Goal: Communication & Community: Participate in discussion

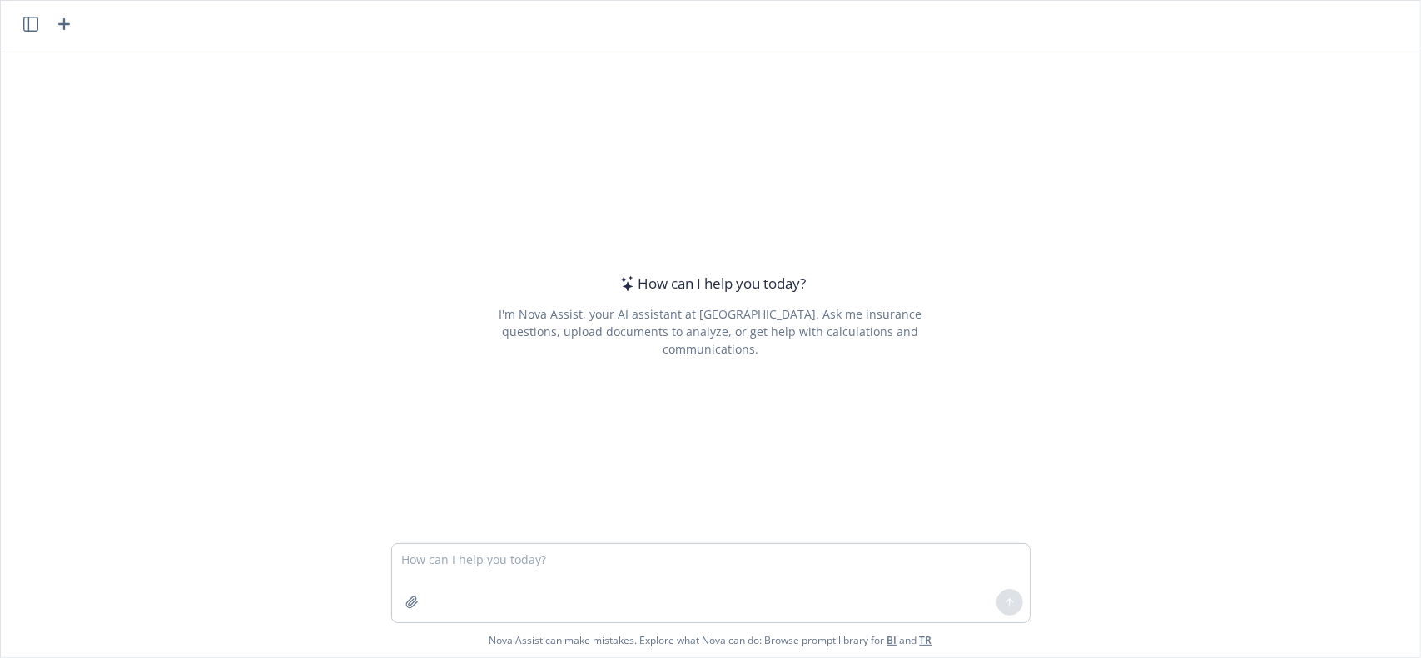
click at [29, 24] on icon "button" at bounding box center [30, 24] width 15 height 15
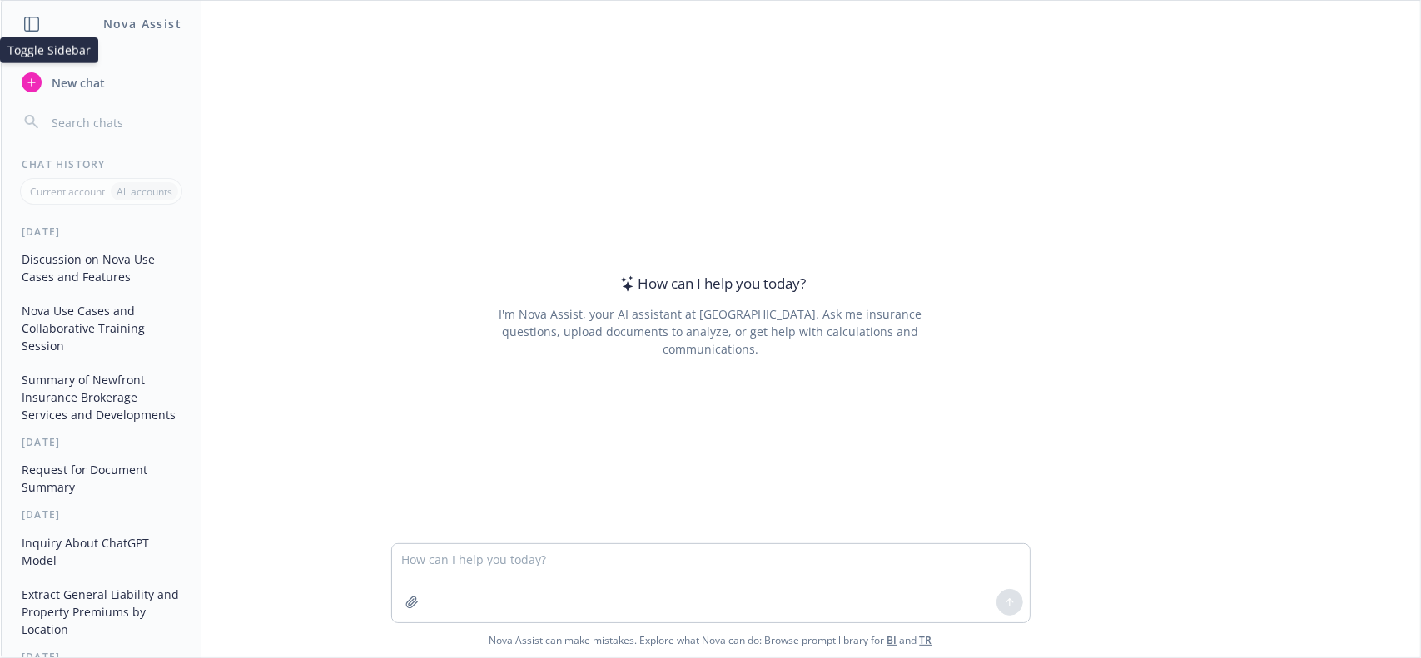
click at [29, 24] on icon "button" at bounding box center [31, 24] width 15 height 15
